Goal: Navigation & Orientation: Find specific page/section

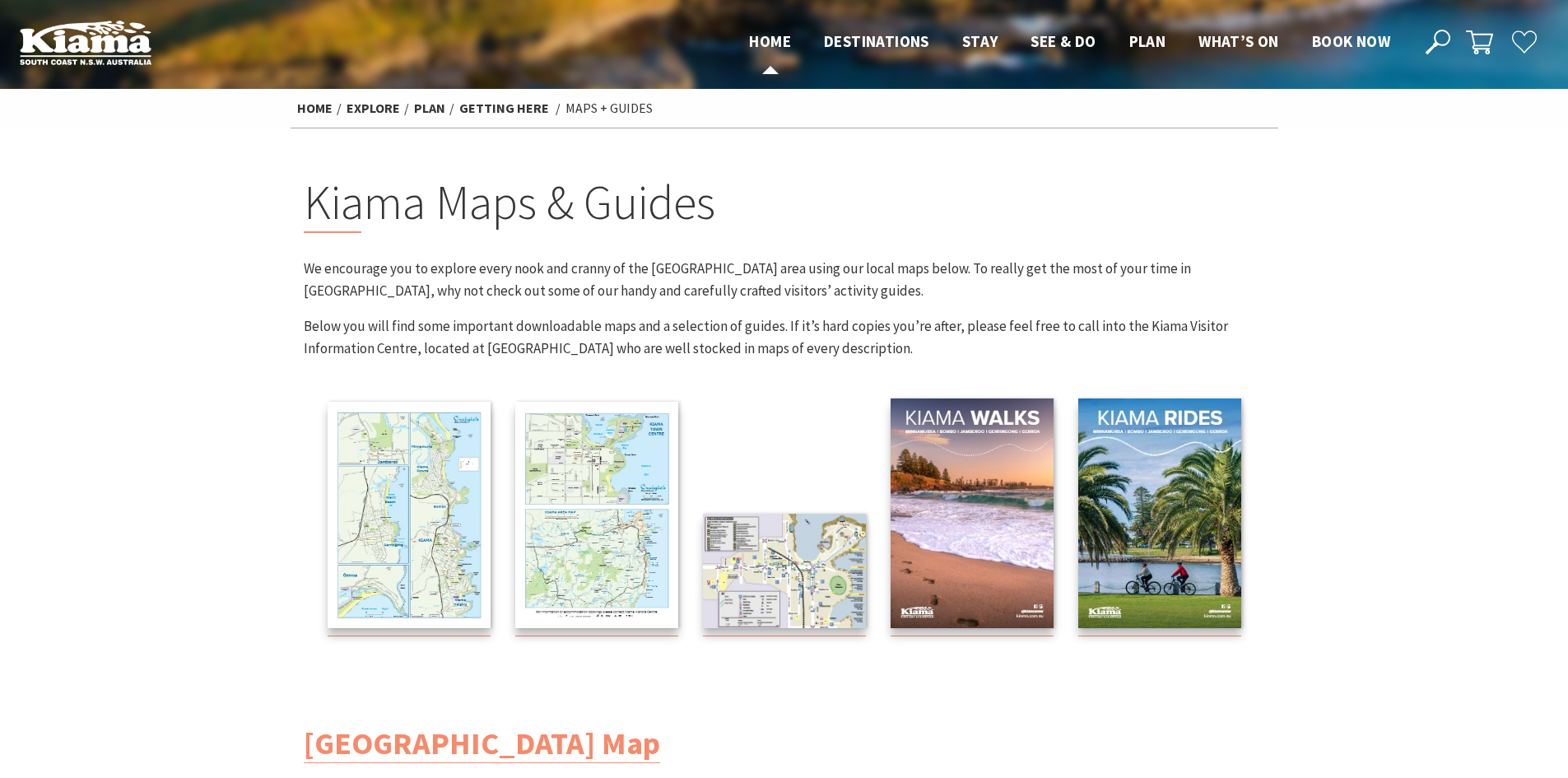
click at [750, 34] on span "Home" at bounding box center [770, 40] width 42 height 20
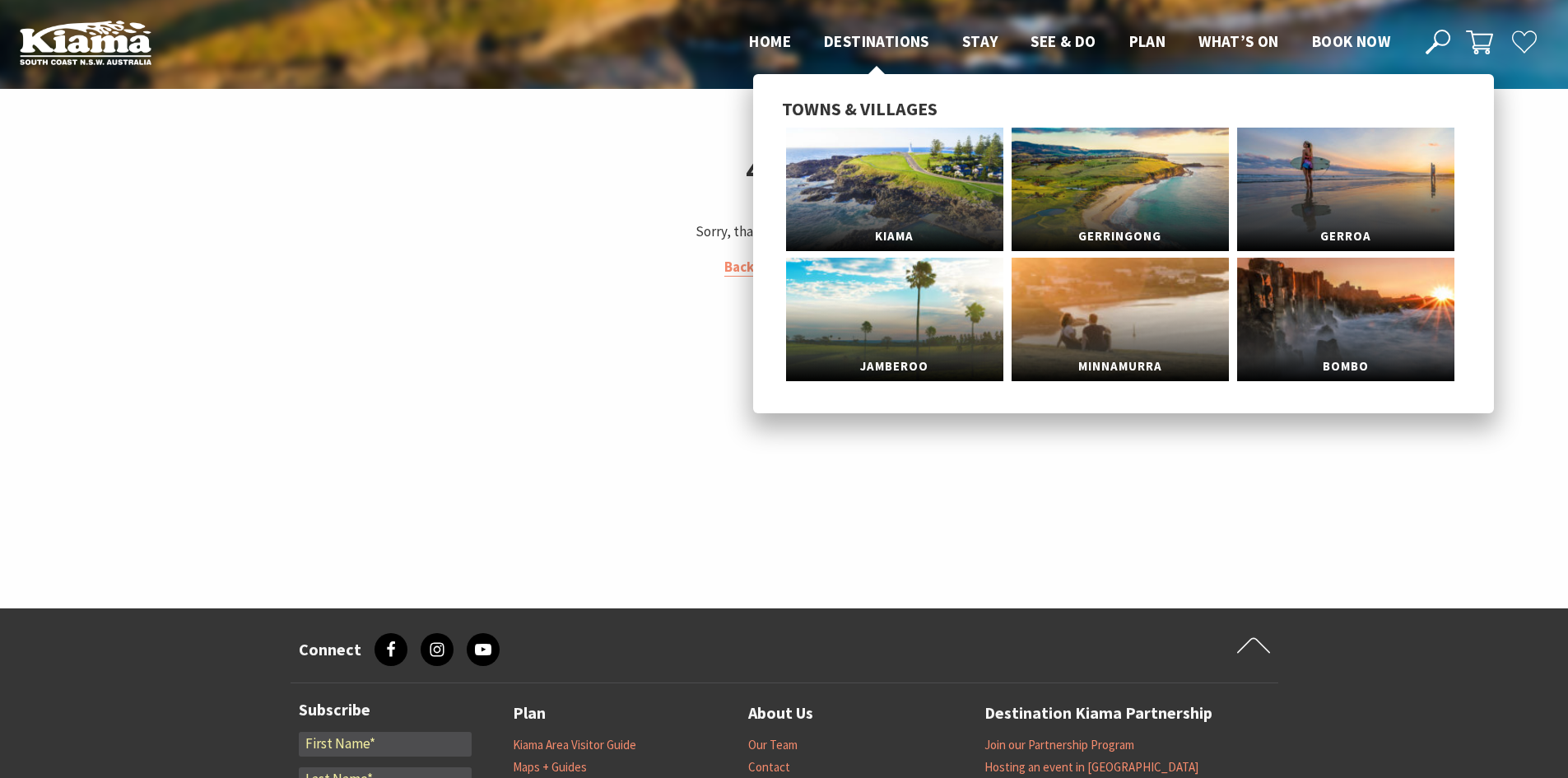
click at [886, 43] on span "Destinations" at bounding box center [877, 40] width 105 height 20
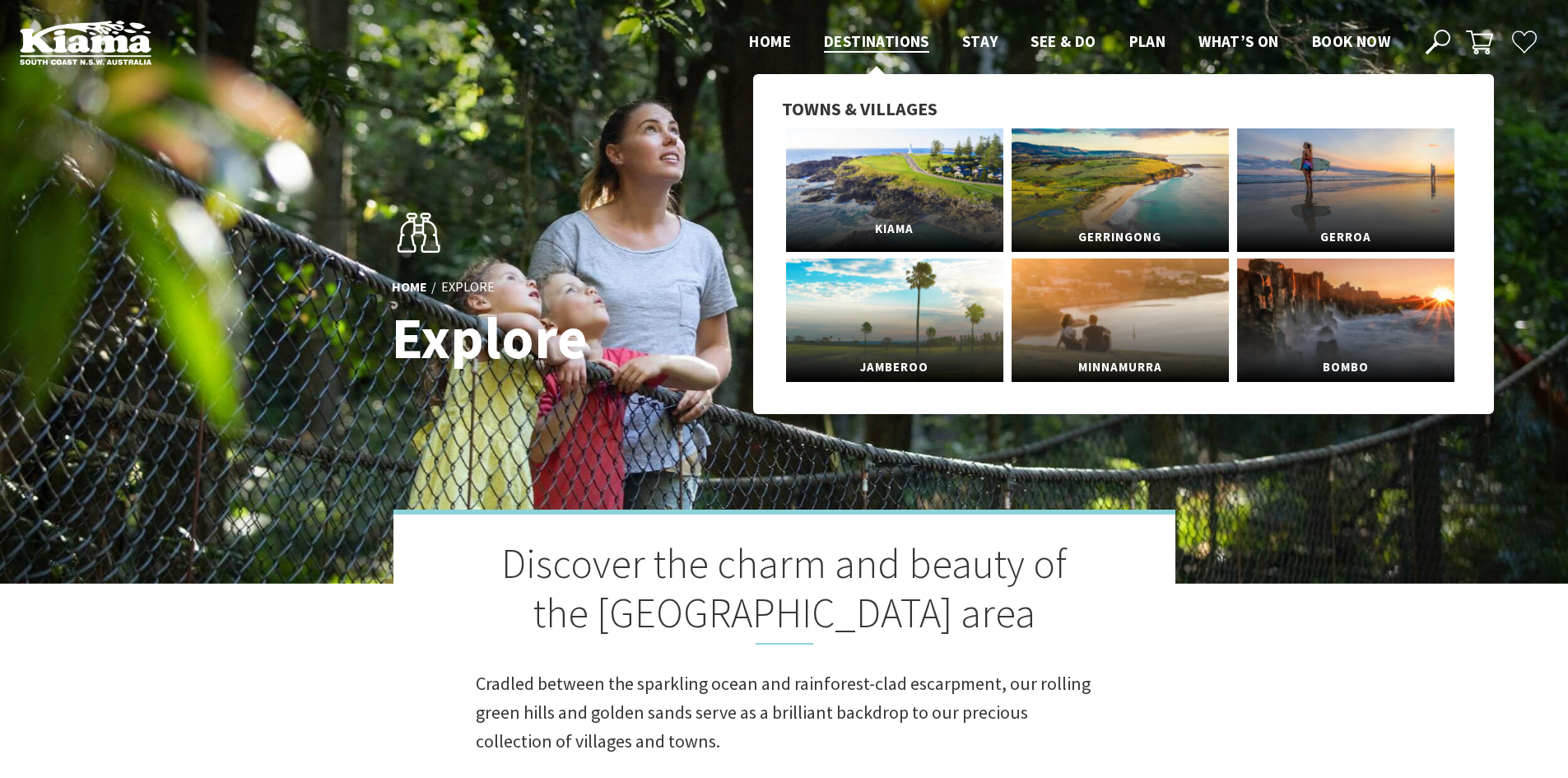
click at [863, 186] on link "Kiama" at bounding box center [895, 189] width 218 height 123
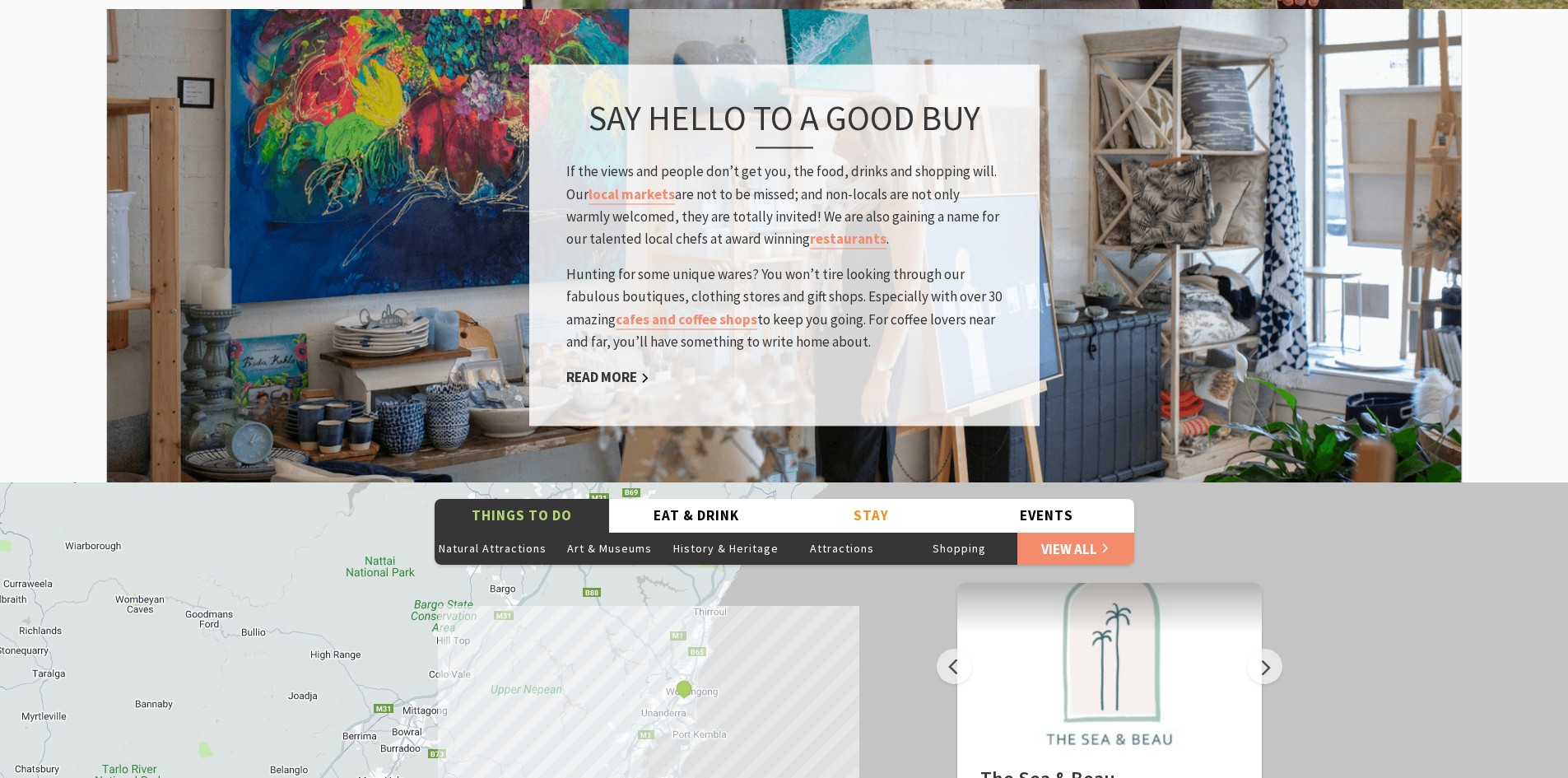
scroll to position [2305, 0]
